Goal: Use online tool/utility: Utilize a website feature to perform a specific function

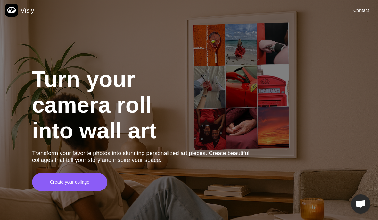
click at [70, 185] on div "Create your collage" at bounding box center [69, 182] width 39 height 6
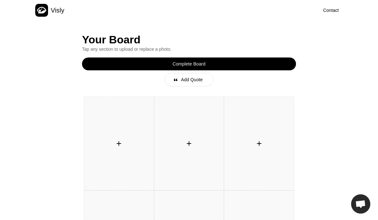
click at [181, 145] on div "󰐕" at bounding box center [189, 143] width 70 height 93
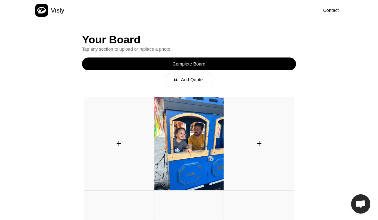
click at [259, 152] on div "󰐕" at bounding box center [259, 143] width 70 height 93
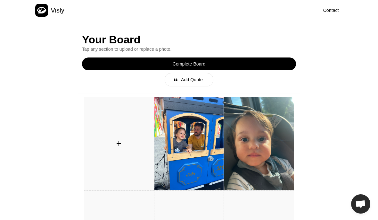
click at [124, 145] on div "󰐕" at bounding box center [118, 143] width 13 height 13
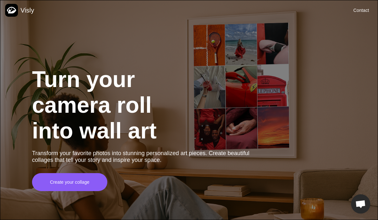
click at [63, 185] on div "Create your collage" at bounding box center [69, 182] width 39 height 6
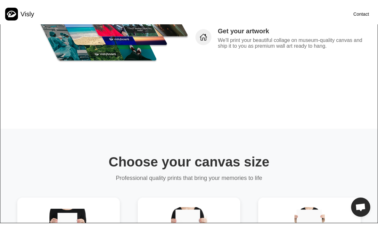
scroll to position [532, 0]
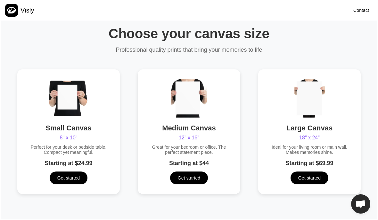
click at [307, 181] on div "Get started" at bounding box center [309, 177] width 22 height 6
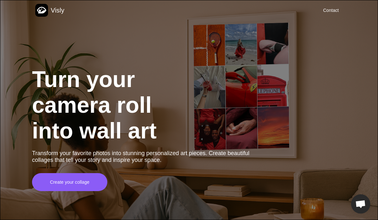
click at [61, 183] on div "Create your collage" at bounding box center [69, 182] width 39 height 6
